Goal: Use online tool/utility: Utilize a website feature to perform a specific function

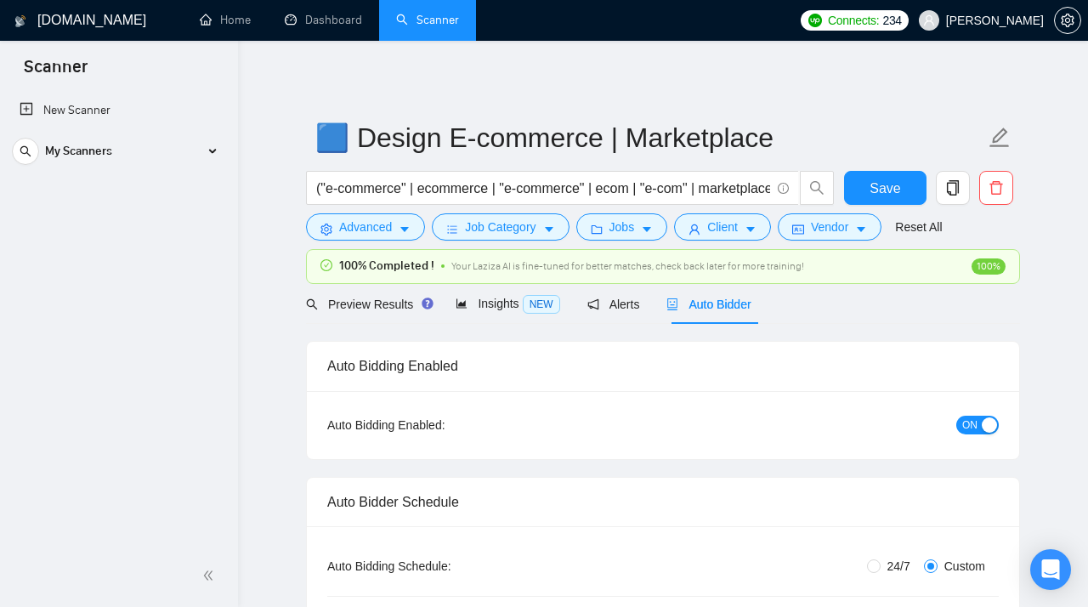
click at [417, 20] on link "Scanner" at bounding box center [427, 20] width 63 height 14
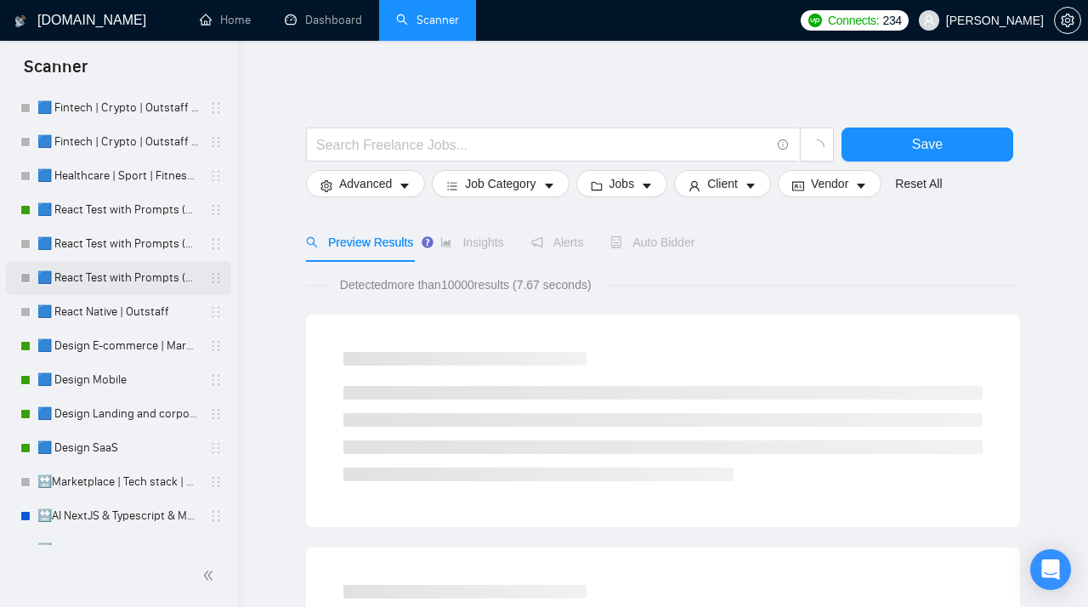
scroll to position [116, 0]
click at [99, 376] on link "🟦 Design Mobile" at bounding box center [118, 381] width 162 height 34
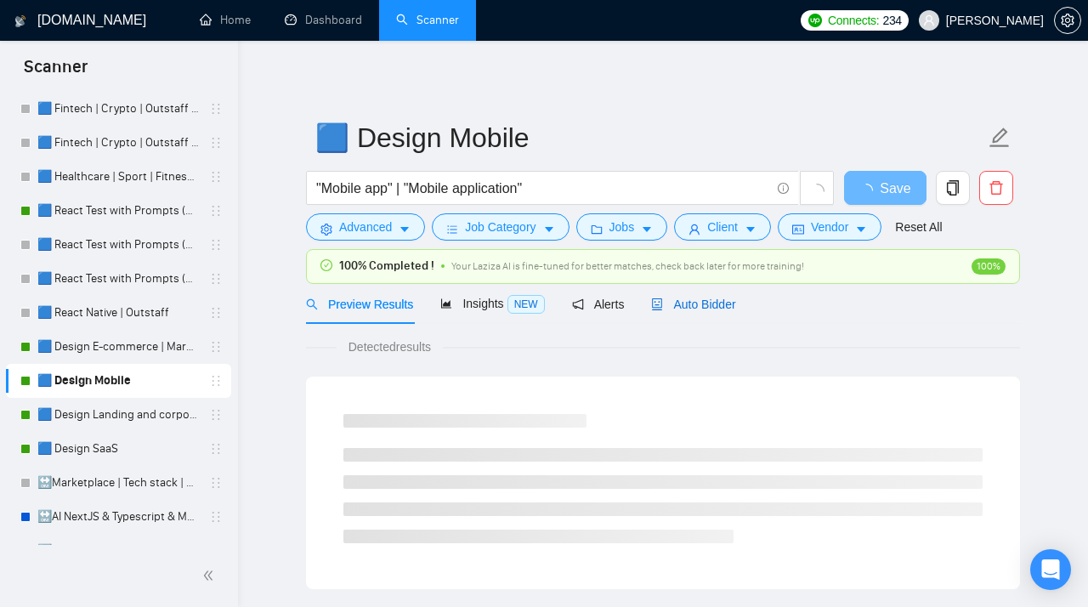
click at [691, 298] on span "Auto Bidder" at bounding box center [693, 305] width 84 height 14
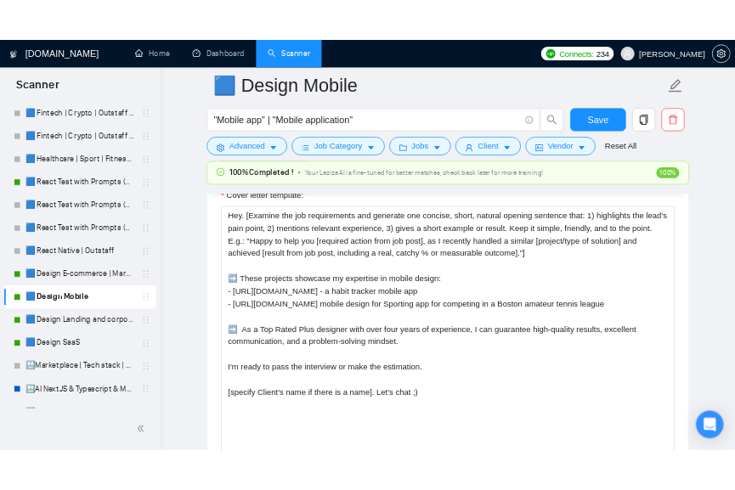
scroll to position [2140, 0]
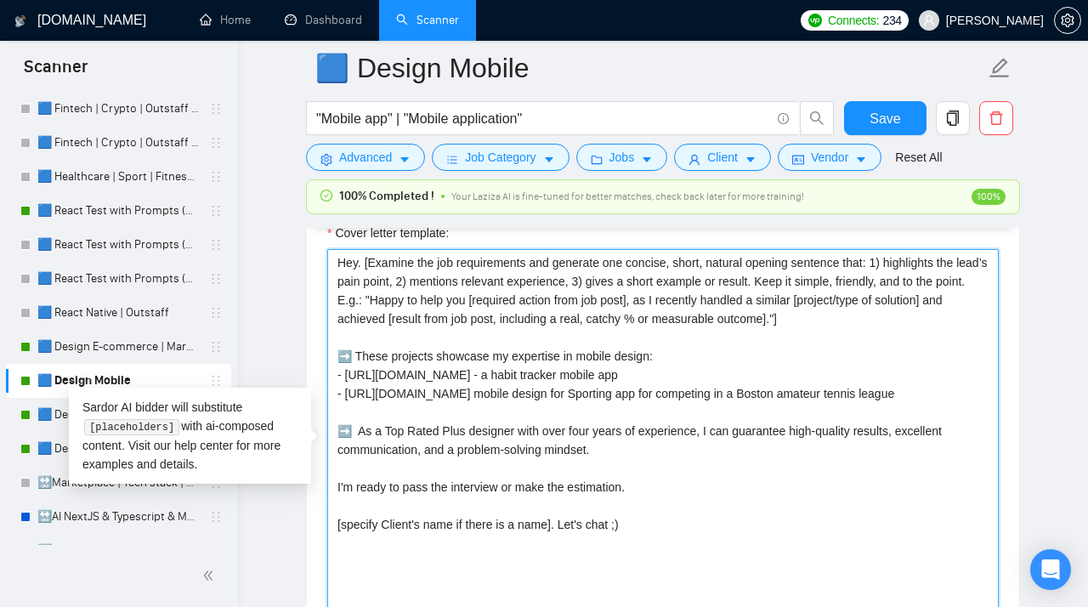
drag, startPoint x: 962, startPoint y: 405, endPoint x: 328, endPoint y: 388, distance: 634.4
click at [328, 388] on textarea "Hey. [Examine the job requirements and generate one concise, short, natural ope…" at bounding box center [663, 440] width 672 height 383
